Goal: Information Seeking & Learning: Check status

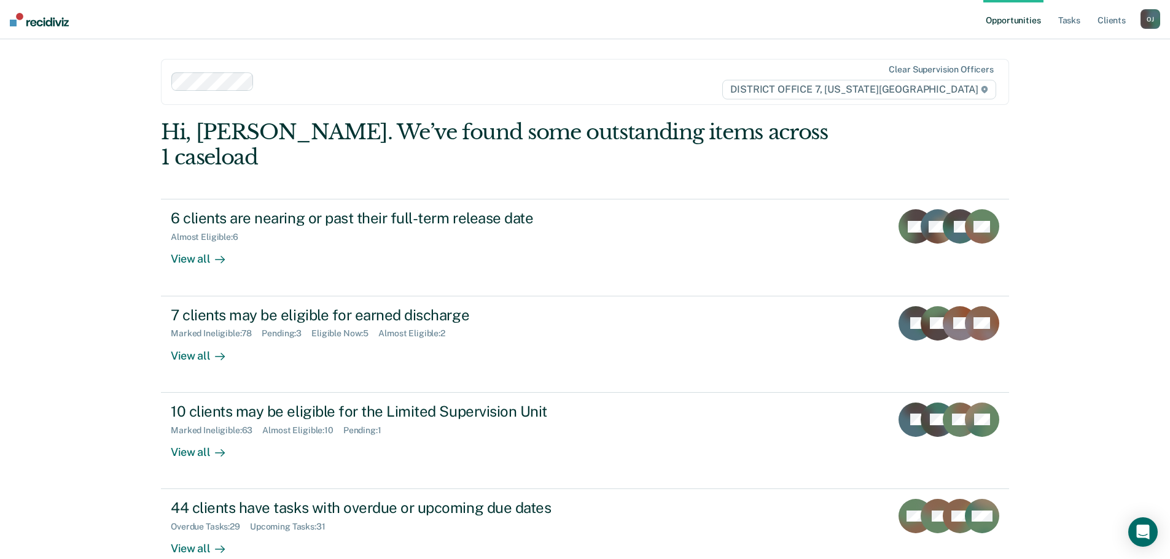
click at [37, 22] on img at bounding box center [39, 20] width 59 height 14
click at [1101, 22] on link "Client s" at bounding box center [1111, 19] width 33 height 39
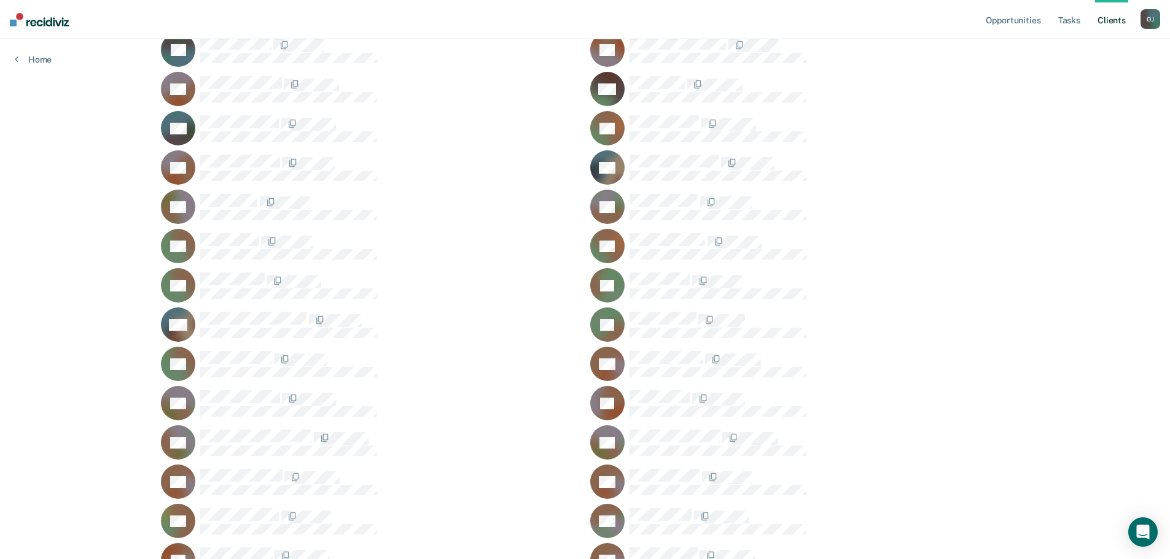
scroll to position [307, 0]
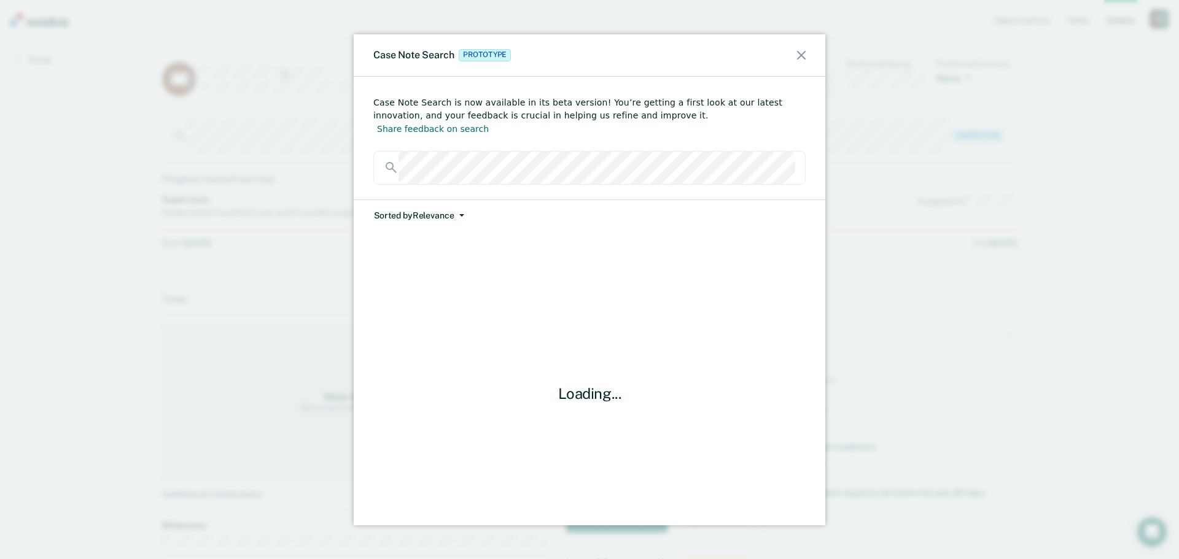
click at [454, 200] on button "Sorted by Relevance" at bounding box center [418, 215] width 91 height 31
click at [444, 253] on button "Date" at bounding box center [432, 263] width 119 height 20
click at [803, 53] on icon at bounding box center [801, 55] width 9 height 9
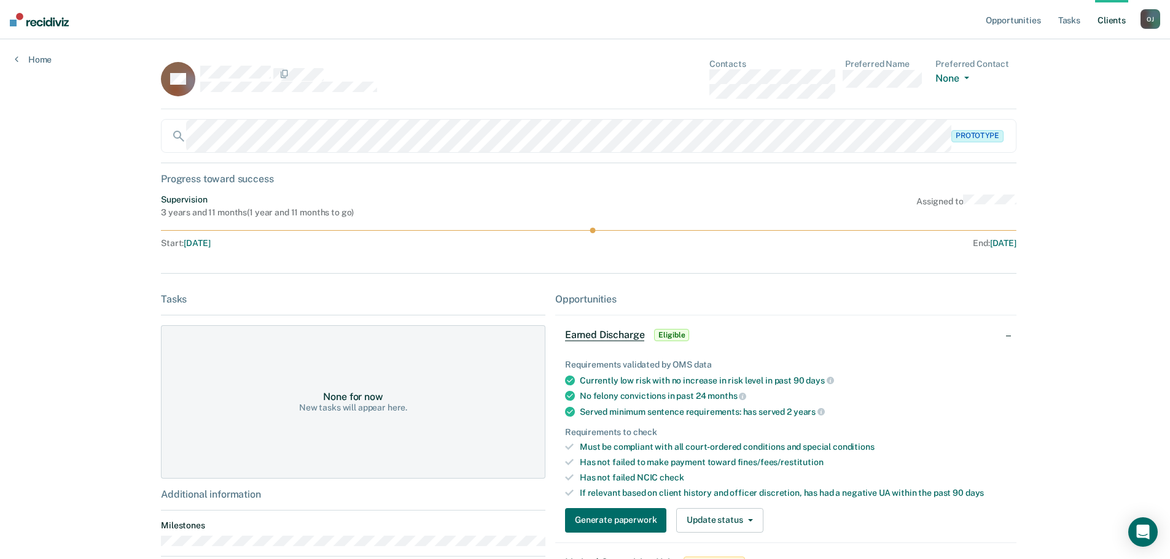
click at [172, 135] on div "Prototype" at bounding box center [588, 136] width 855 height 34
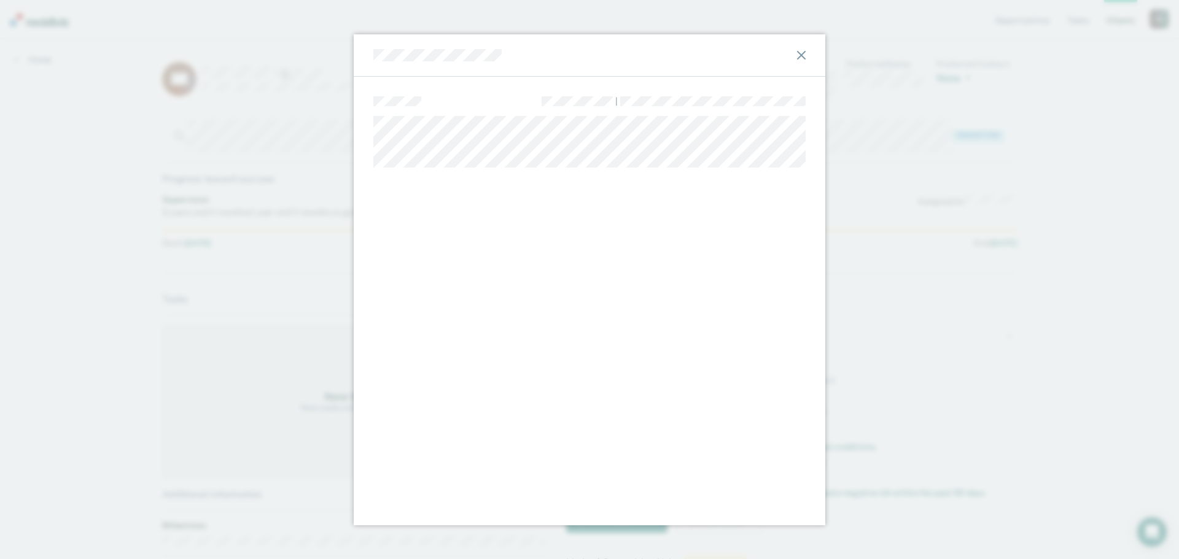
click at [801, 53] on icon at bounding box center [801, 55] width 9 height 9
